Goal: Contribute content

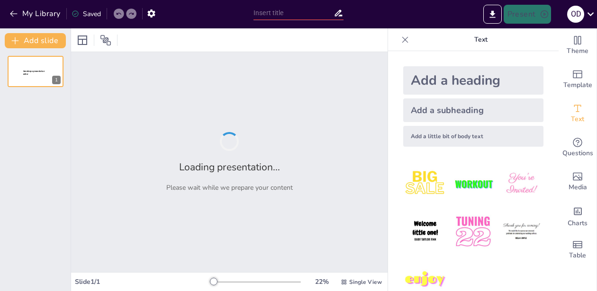
type input "Дуальна модель перепідготовки кадрів: Інноваційний підхід до відбудови [GEOGRAP…"
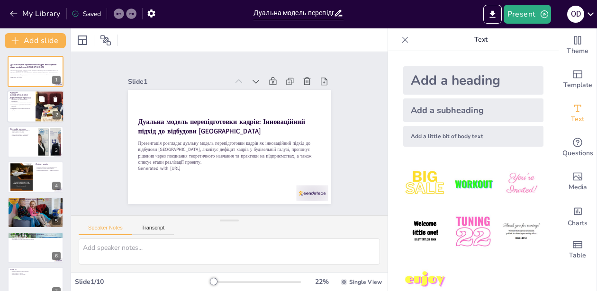
click at [51, 111] on div at bounding box center [49, 107] width 43 height 32
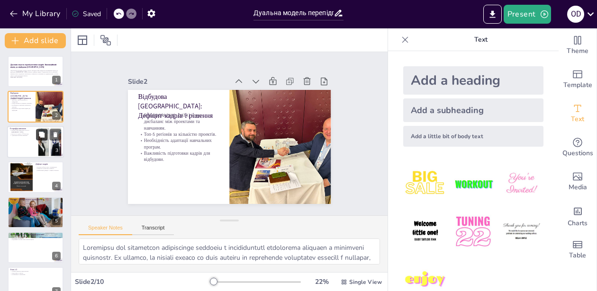
click at [43, 139] on button at bounding box center [41, 134] width 11 height 11
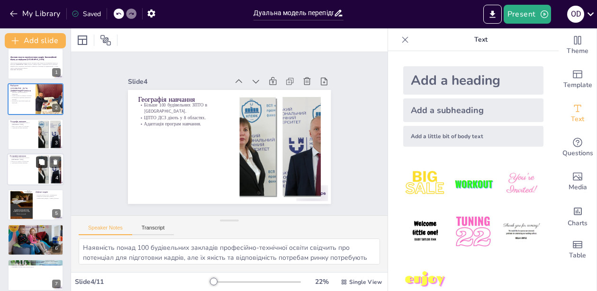
click at [38, 157] on button at bounding box center [41, 162] width 11 height 11
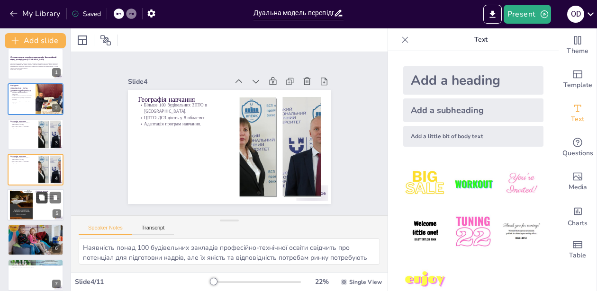
scroll to position [43, 0]
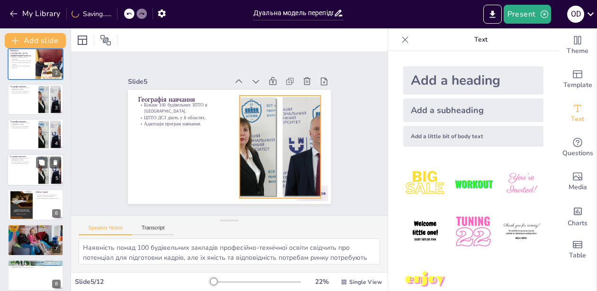
click at [38, 178] on div at bounding box center [50, 169] width 46 height 29
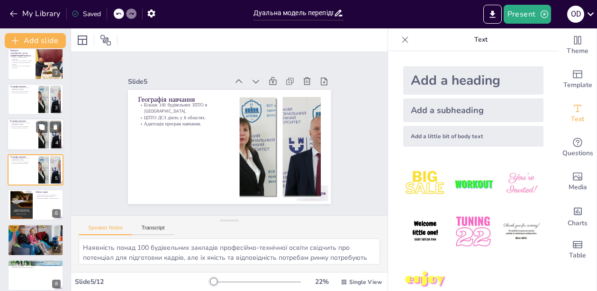
click at [20, 139] on div at bounding box center [35, 134] width 57 height 32
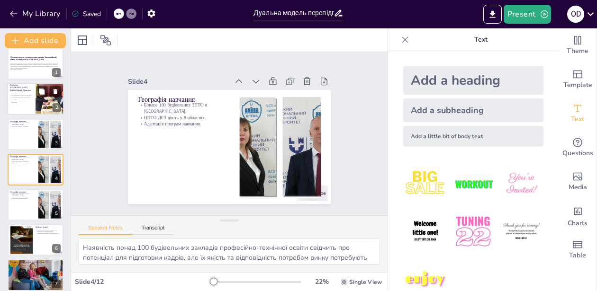
click at [30, 101] on p "Важливість підготовки кадрів для відбудови." at bounding box center [21, 101] width 23 height 3
type textarea "Loremipsu dol sitametcon adipiscinge seddoeiu t incididuntutl etdolorema aliqua…"
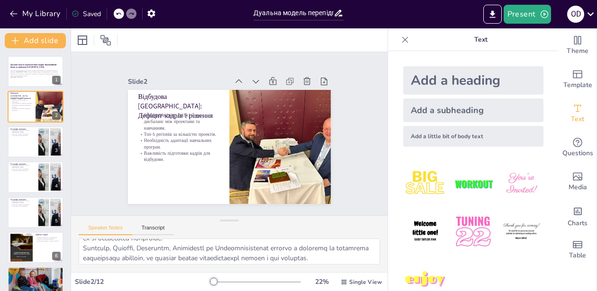
scroll to position [35, 0]
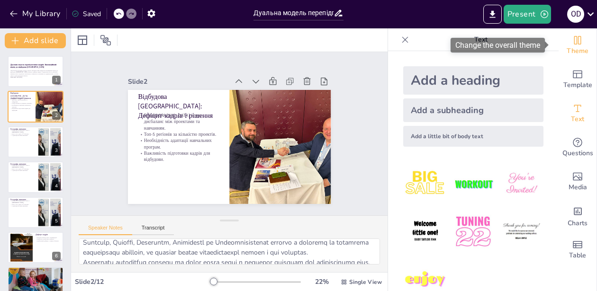
click at [574, 36] on icon "Change the overall theme" at bounding box center [577, 40] width 7 height 9
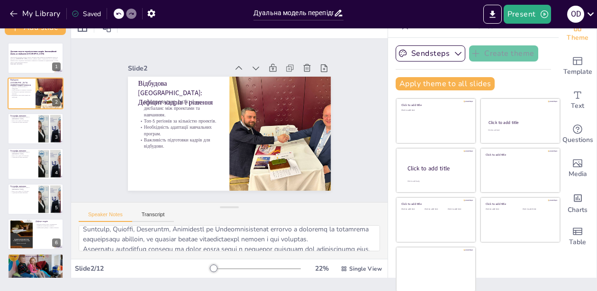
scroll to position [0, 0]
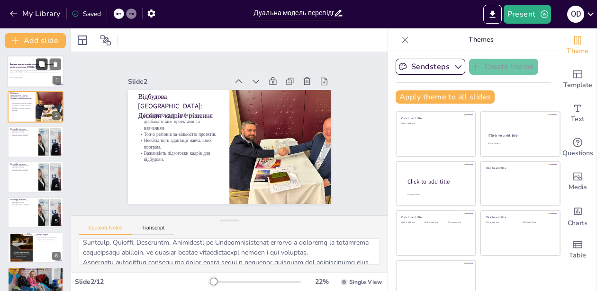
click at [41, 68] on button at bounding box center [41, 63] width 11 height 11
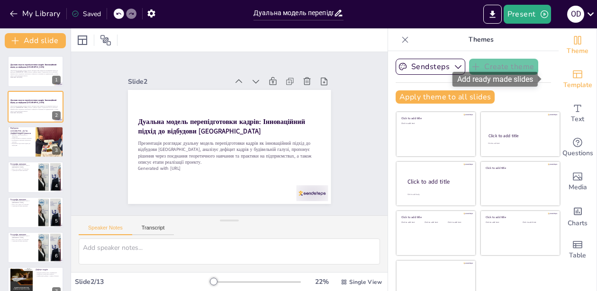
click at [570, 77] on div "Template" at bounding box center [577, 80] width 38 height 34
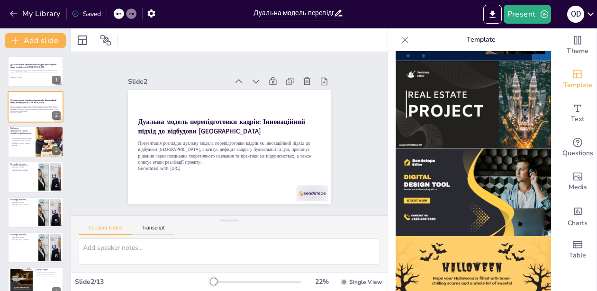
scroll to position [870, 0]
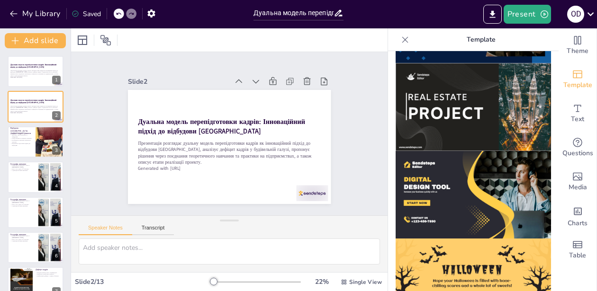
click at [463, 158] on img at bounding box center [472, 195] width 155 height 88
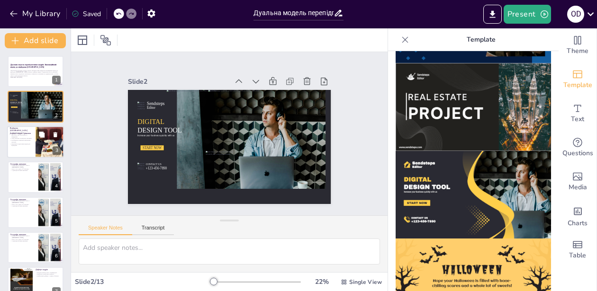
click at [14, 143] on p "Важливість підготовки кадрів для відбудови." at bounding box center [21, 144] width 23 height 3
type textarea "Loremipsu dol sitametcon adipiscinge seddoeiu t incididuntutl etdolorema aliqua…"
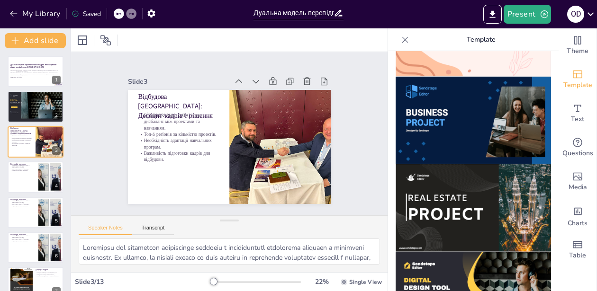
scroll to position [771, 0]
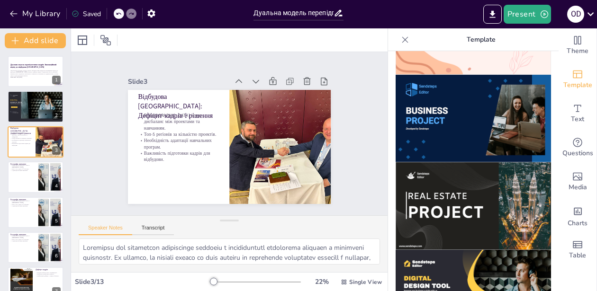
click at [427, 250] on img at bounding box center [472, 294] width 155 height 88
